Goal: Transaction & Acquisition: Purchase product/service

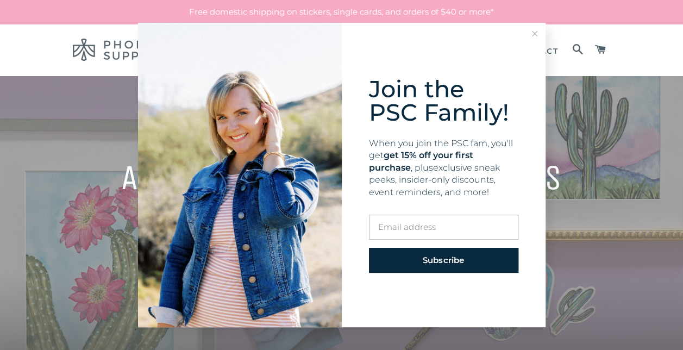
click at [535, 35] on line at bounding box center [534, 33] width 5 height 5
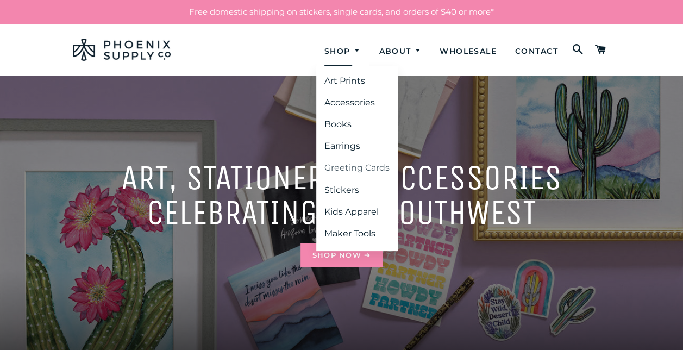
click at [330, 173] on link "Greeting Cards" at bounding box center [356, 168] width 81 height 20
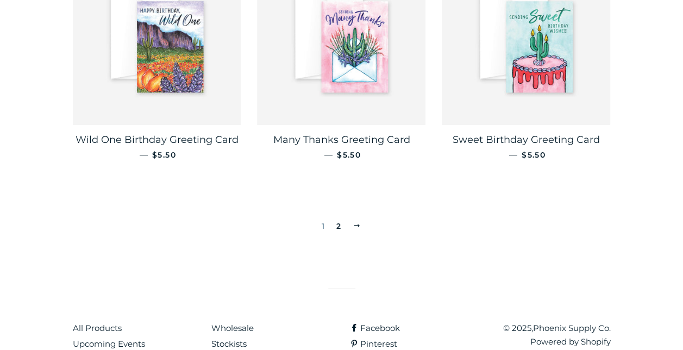
scroll to position [1939, 0]
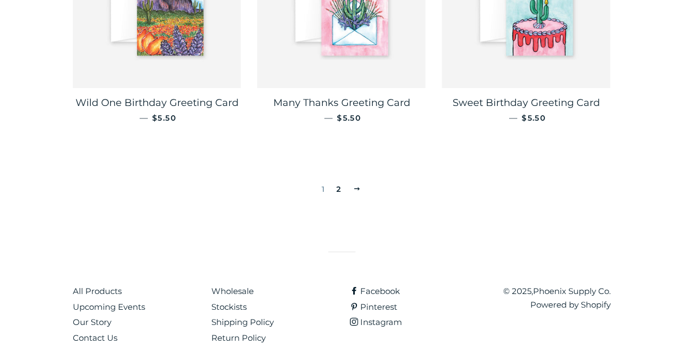
click at [342, 181] on link "2" at bounding box center [339, 189] width 14 height 16
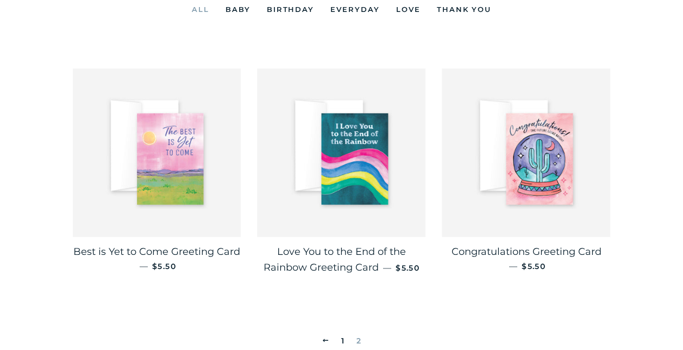
scroll to position [330, 0]
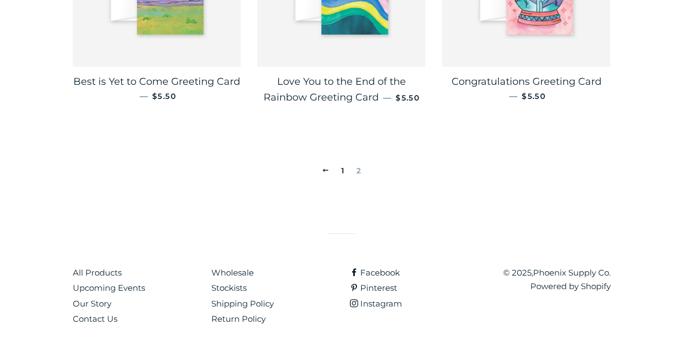
click at [342, 169] on link "1" at bounding box center [343, 170] width 12 height 16
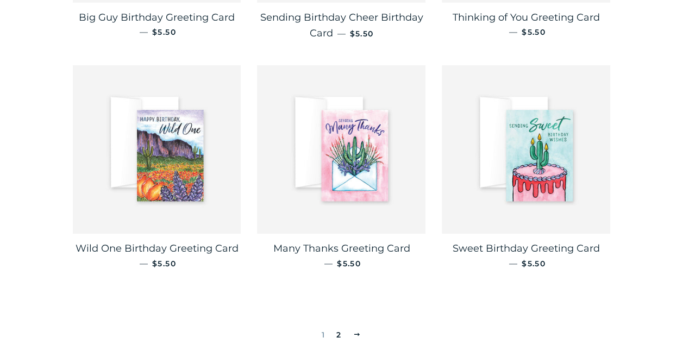
scroll to position [1790, 0]
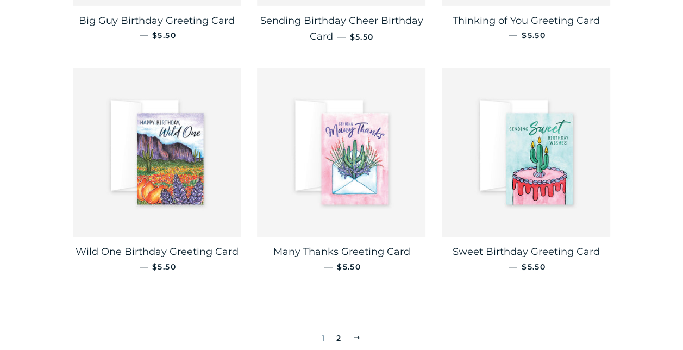
click at [377, 188] on img at bounding box center [341, 152] width 168 height 168
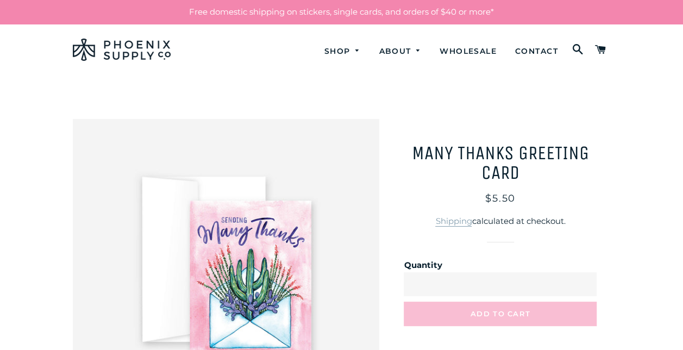
click at [450, 304] on button "Add to Cart" at bounding box center [499, 313] width 193 height 24
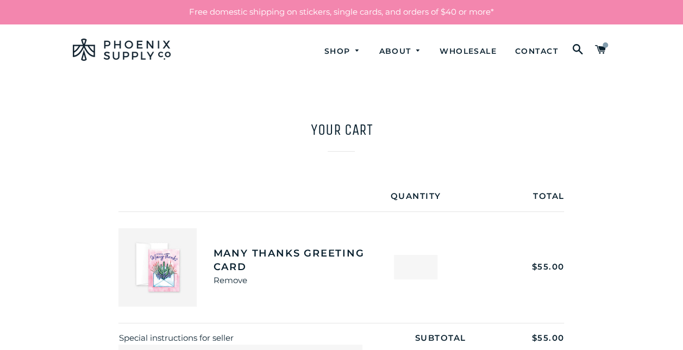
click at [421, 269] on input "**" at bounding box center [415, 267] width 43 height 24
click at [420, 269] on input "**" at bounding box center [415, 267] width 43 height 24
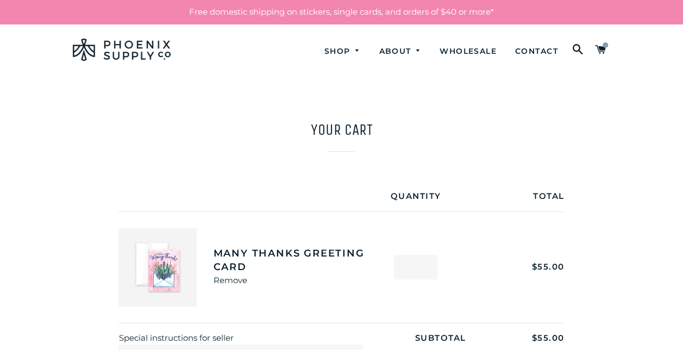
type input "*"
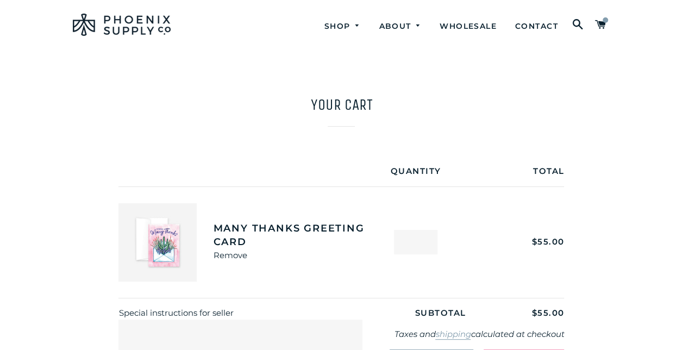
scroll to position [22, 0]
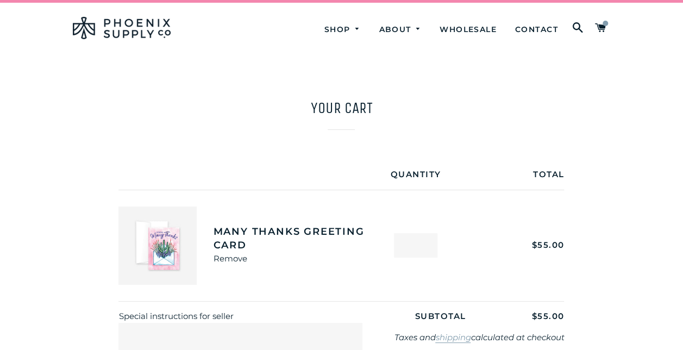
click at [418, 241] on input "*" at bounding box center [415, 245] width 43 height 24
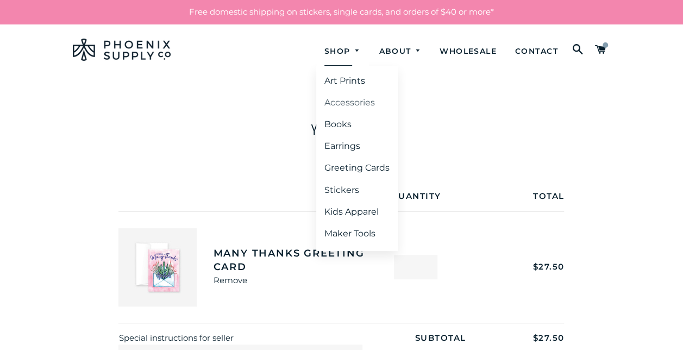
click at [334, 99] on link "Accessories" at bounding box center [356, 103] width 81 height 20
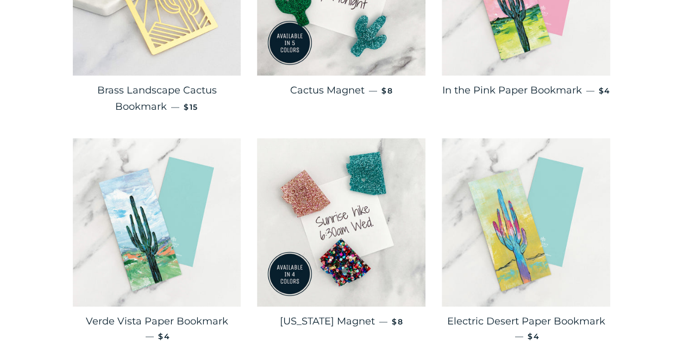
scroll to position [556, 0]
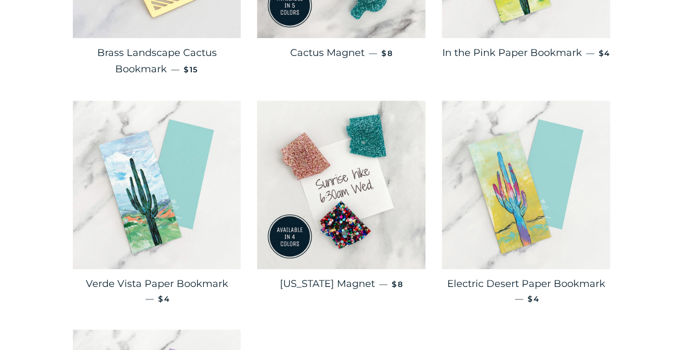
click at [628, 246] on main "Accessories All Bookmarks Keyrings Magnets Cactus Keyring — Regular price $14 A…" at bounding box center [341, 35] width 683 height 1093
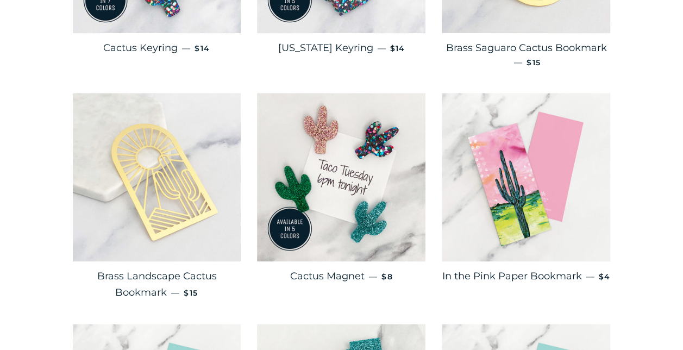
scroll to position [364, 0]
click at [173, 211] on img at bounding box center [157, 176] width 168 height 168
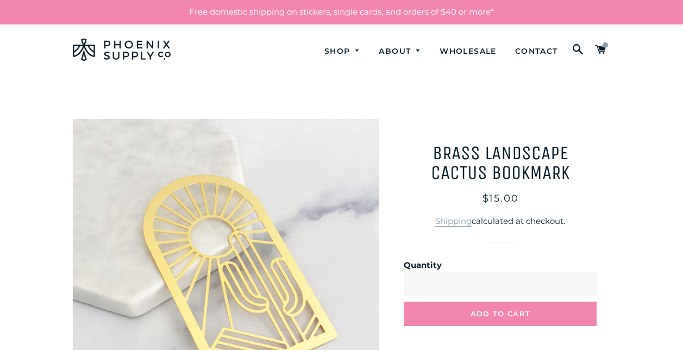
scroll to position [27, 0]
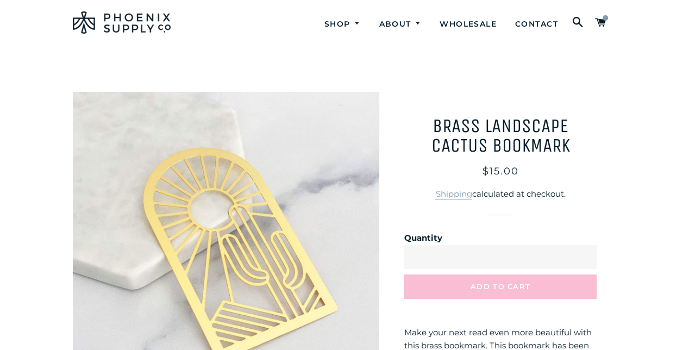
click at [444, 289] on button "Add to Cart" at bounding box center [499, 286] width 193 height 24
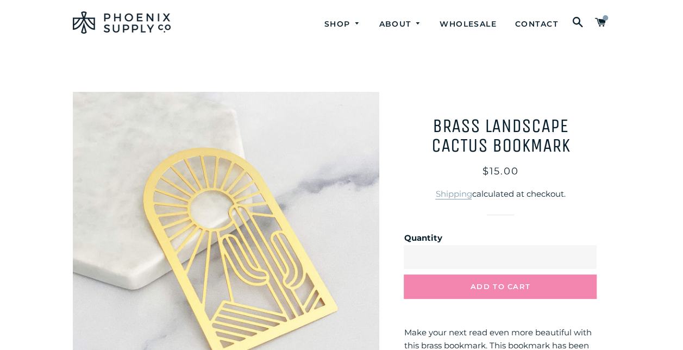
scroll to position [0, 0]
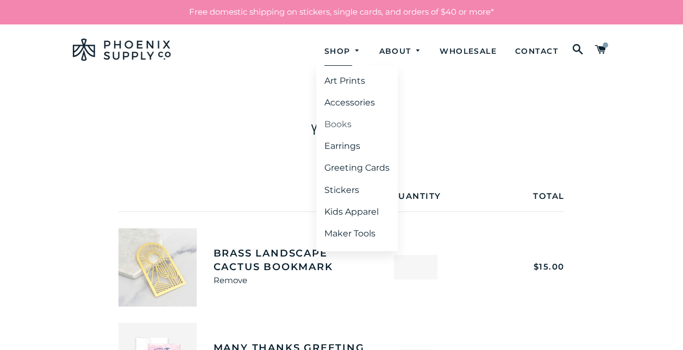
click at [340, 125] on link "Books" at bounding box center [356, 125] width 81 height 20
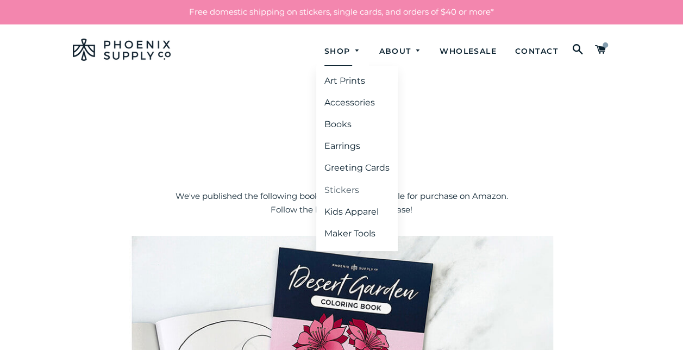
click at [345, 194] on link "Stickers" at bounding box center [356, 190] width 81 height 20
click at [345, 191] on link "Stickers" at bounding box center [356, 190] width 81 height 20
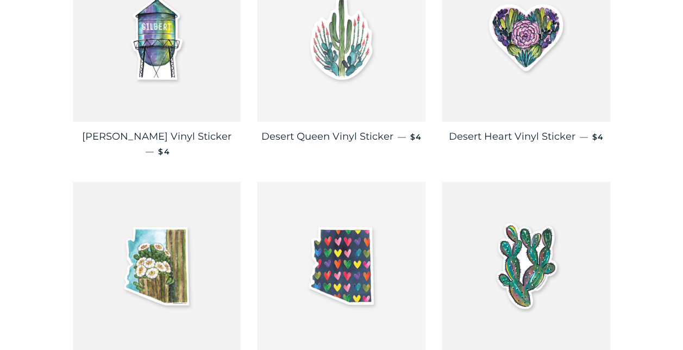
click at [336, 188] on img at bounding box center [341, 265] width 168 height 168
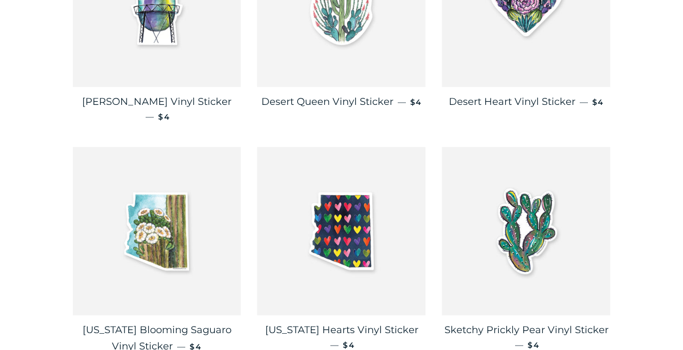
scroll to position [544, 0]
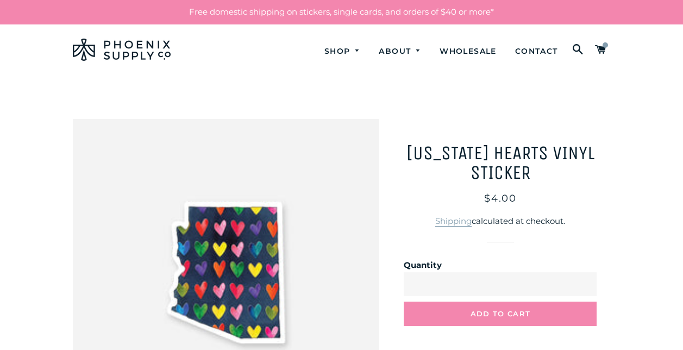
scroll to position [62, 0]
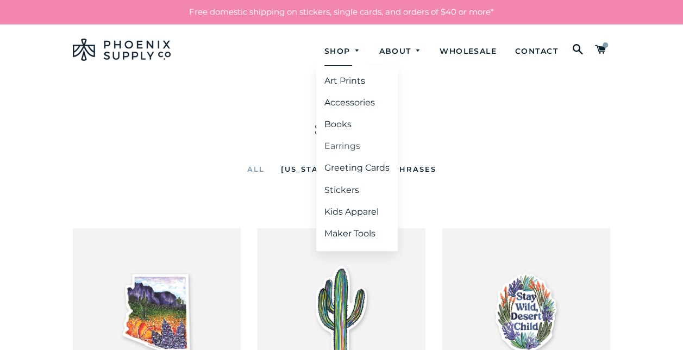
click at [342, 144] on link "Earrings" at bounding box center [356, 146] width 81 height 20
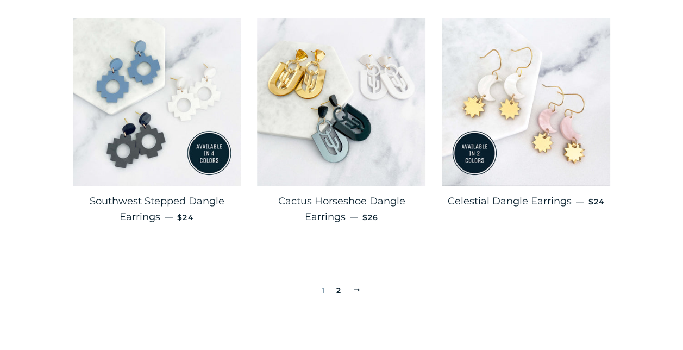
scroll to position [1809, 0]
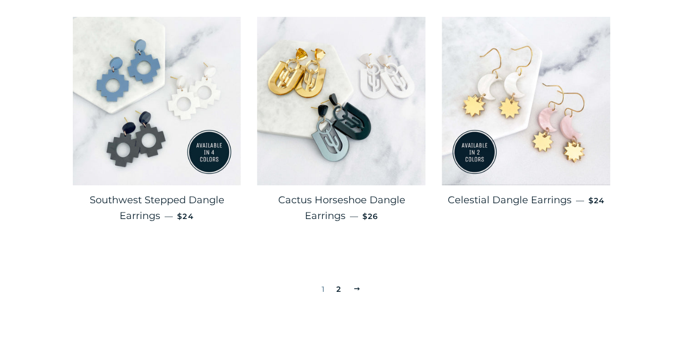
click at [339, 294] on link "2" at bounding box center [339, 289] width 14 height 16
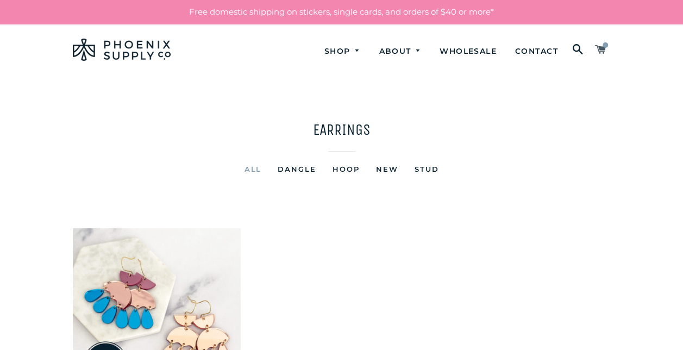
click at [601, 49] on span at bounding box center [600, 50] width 11 height 18
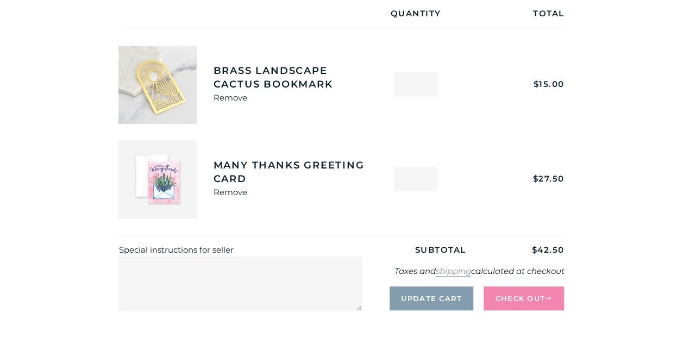
scroll to position [204, 0]
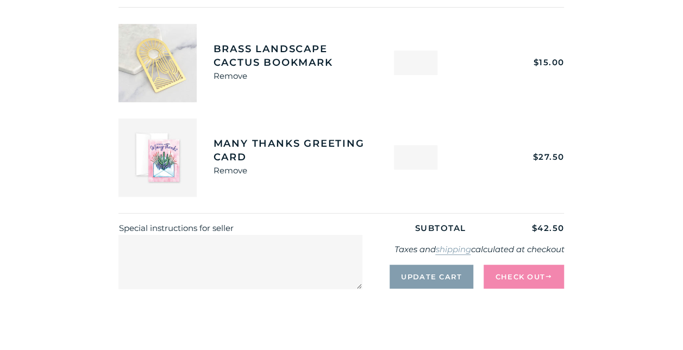
click at [416, 64] on input "*" at bounding box center [415, 63] width 43 height 24
click at [401, 150] on input "*" at bounding box center [415, 157] width 43 height 24
type input "*"
click at [515, 276] on button "Check Out" at bounding box center [523, 276] width 80 height 24
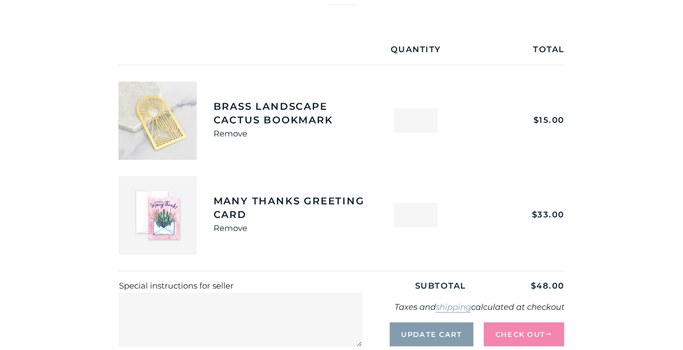
scroll to position [171, 0]
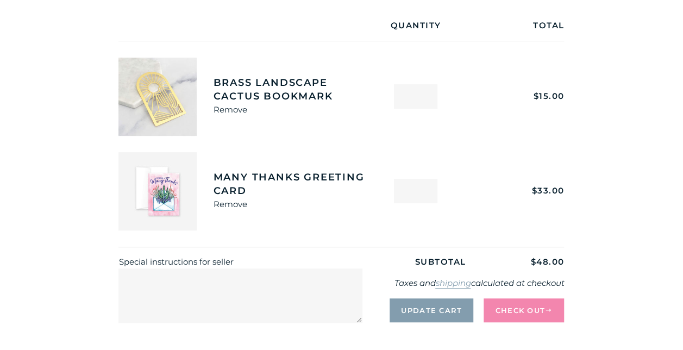
click at [415, 94] on input "*" at bounding box center [415, 96] width 43 height 24
click at [220, 108] on link "Remove" at bounding box center [230, 109] width 34 height 10
